Goal: Entertainment & Leisure: Consume media (video, audio)

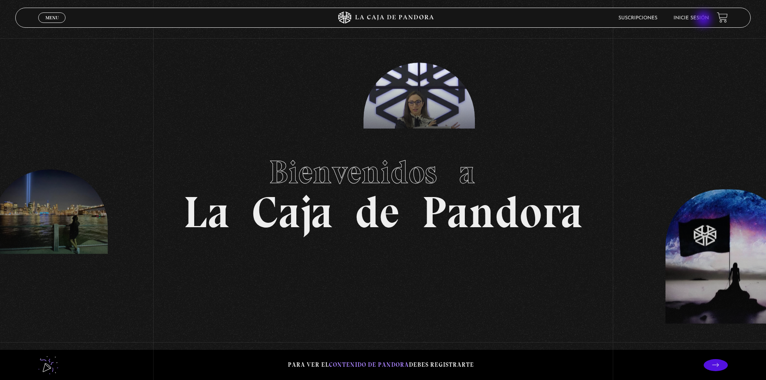
click at [704, 20] on link "Inicie sesión" at bounding box center [690, 18] width 35 height 5
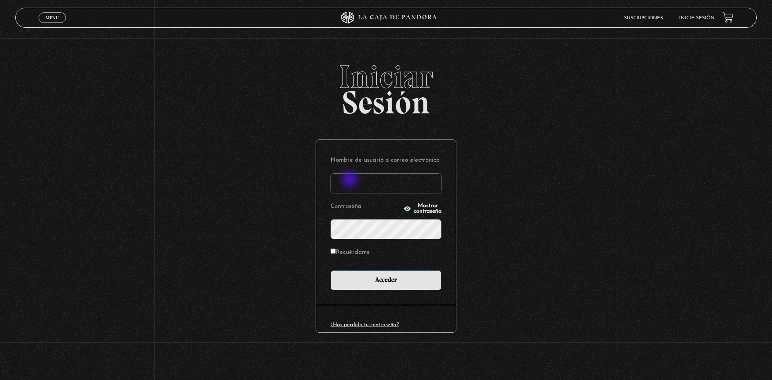
click at [350, 180] on input "Nombre de usuario o correo electrónico" at bounding box center [385, 183] width 111 height 20
click at [422, 184] on input "melodybrenesh@gmail.com" at bounding box center [385, 183] width 111 height 20
drag, startPoint x: 433, startPoint y: 182, endPoint x: 416, endPoint y: 186, distance: 17.0
click at [416, 186] on input "melodybrenesh@gmail.com":"?_)((*" at bounding box center [385, 183] width 111 height 20
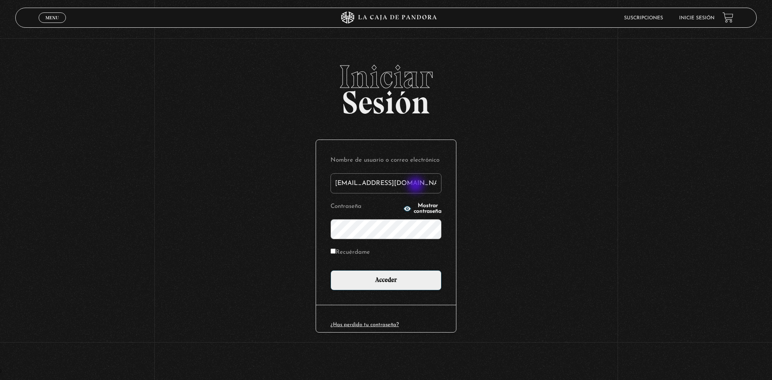
scroll to position [0, 0]
click at [418, 184] on input "melodybrenesh@gmail.com"(*" at bounding box center [385, 183] width 111 height 20
click at [414, 184] on input "melodybrenesh@gmail.com*" at bounding box center [385, 183] width 111 height 20
click at [424, 180] on input "melodybrenesh@gmail.com*" at bounding box center [385, 183] width 111 height 20
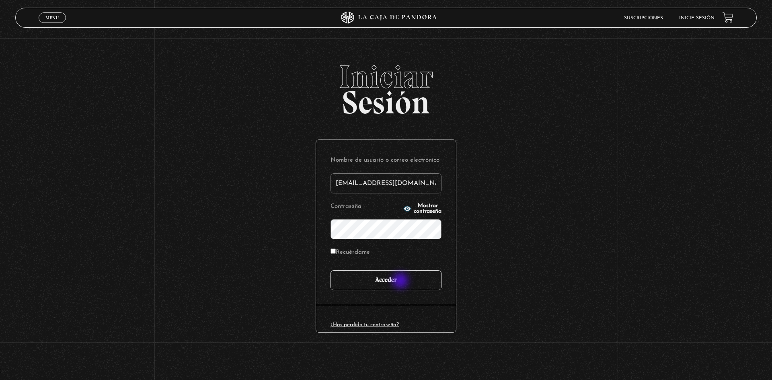
type input "melodybrenesh@gmail.com"
click at [401, 281] on input "Acceder" at bounding box center [385, 280] width 111 height 20
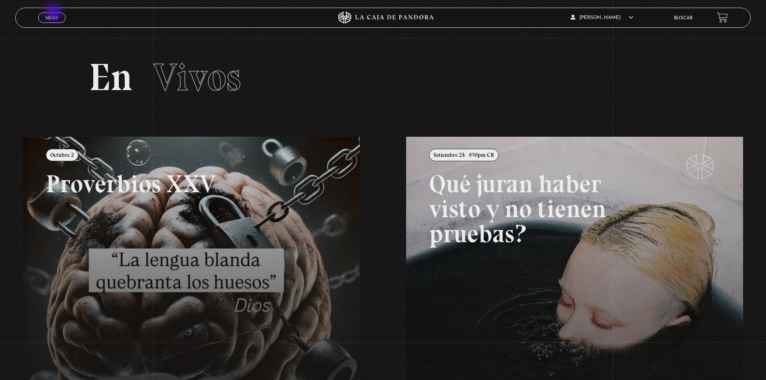
click at [54, 13] on link "Menu Cerrar" at bounding box center [51, 17] width 27 height 10
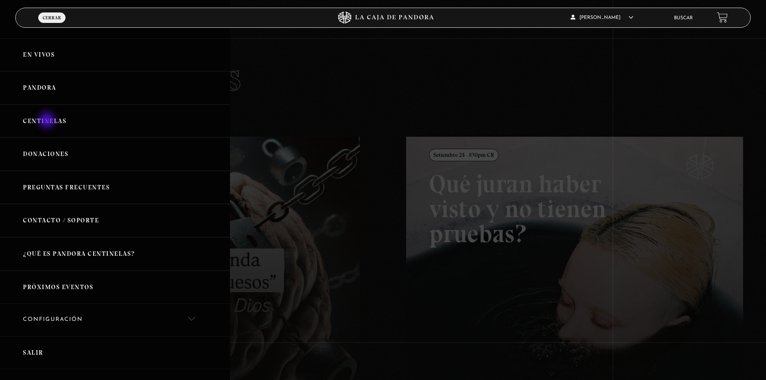
click at [48, 121] on link "Centinelas" at bounding box center [115, 120] width 230 height 33
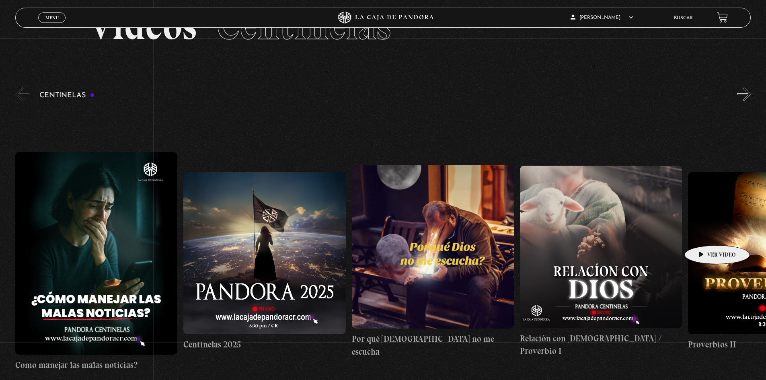
scroll to position [40, 0]
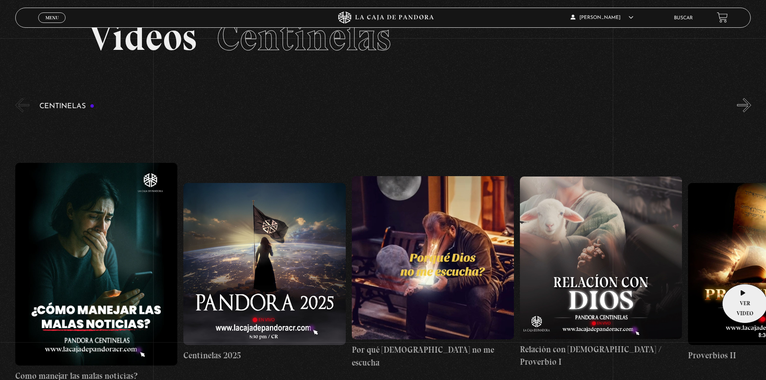
click at [742, 272] on figure at bounding box center [769, 264] width 162 height 162
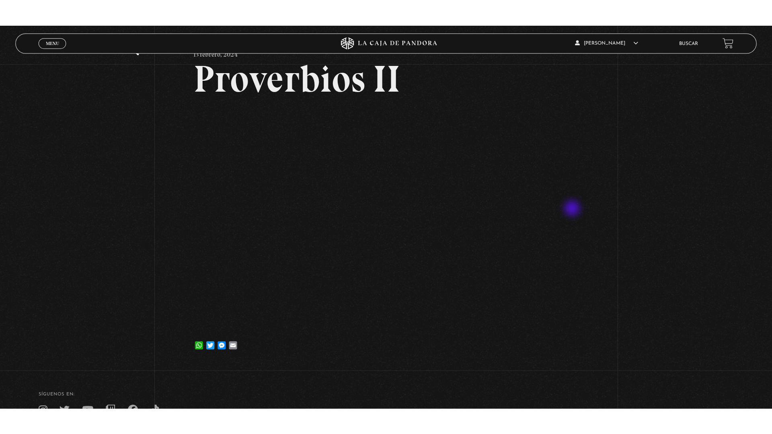
scroll to position [40, 0]
